Goal: Transaction & Acquisition: Obtain resource

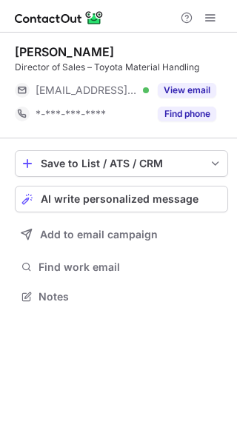
scroll to position [7, 7]
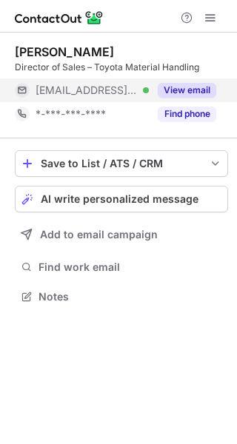
click at [195, 89] on button "View email" at bounding box center [187, 90] width 59 height 15
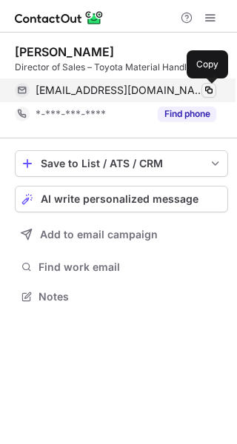
click at [213, 88] on span at bounding box center [209, 90] width 12 height 12
